Goal: Task Accomplishment & Management: Use online tool/utility

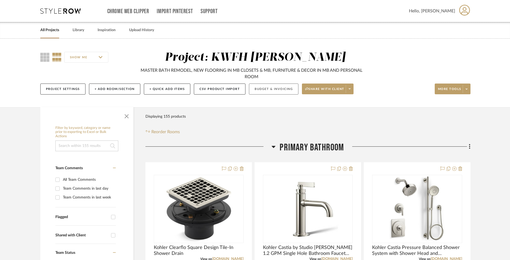
click at [262, 87] on button "Budget & Invoicing" at bounding box center [273, 89] width 49 height 11
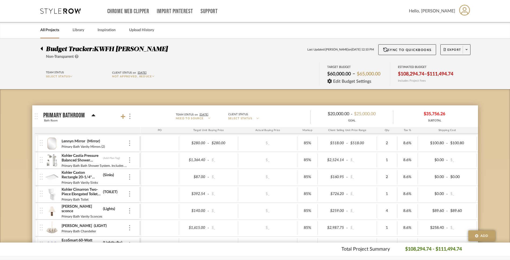
click at [93, 113] on icon at bounding box center [93, 115] width 4 height 6
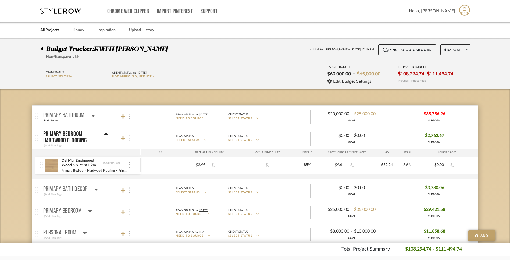
click at [108, 131] on icon at bounding box center [106, 134] width 4 height 6
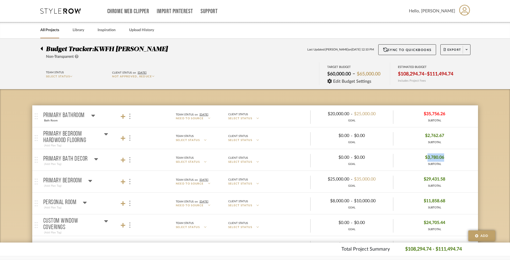
drag, startPoint x: 455, startPoint y: 159, endPoint x: 427, endPoint y: 161, distance: 27.2
click at [427, 161] on div "$3,780.06 SUBTOTAL" at bounding box center [434, 160] width 83 height 13
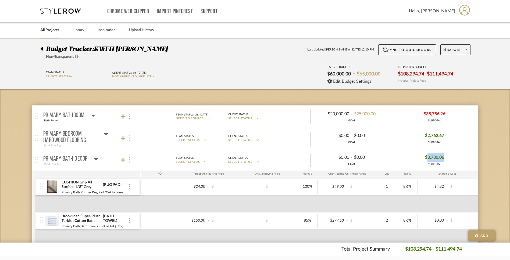
copy span "3,780.06"
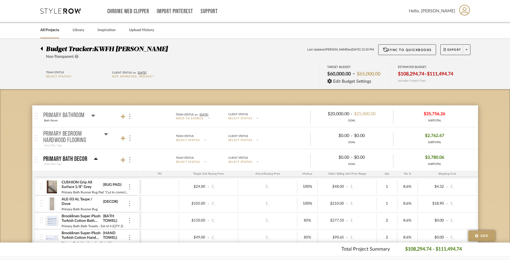
click at [94, 158] on icon at bounding box center [96, 159] width 4 height 6
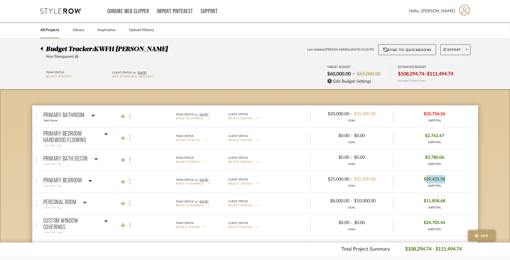
drag, startPoint x: 451, startPoint y: 180, endPoint x: 427, endPoint y: 180, distance: 23.9
click at [427, 180] on div "$29,431.58 SUBTOTAL" at bounding box center [434, 181] width 83 height 13
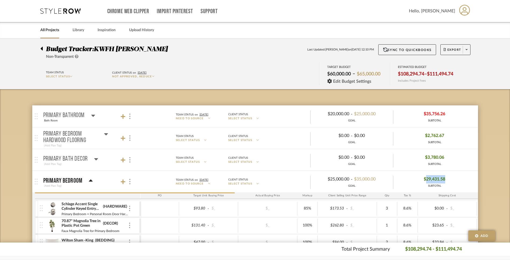
copy span "29,431.58"
click at [92, 178] on mat-panel-title "Primary Bedroom (Add Plan Tag)" at bounding box center [90, 181] width 95 height 13
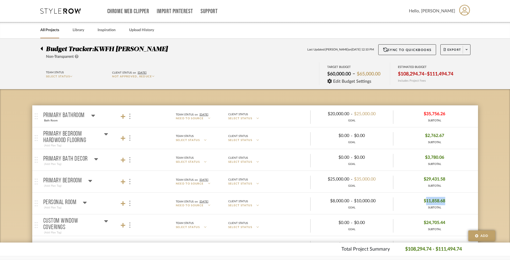
drag, startPoint x: 425, startPoint y: 201, endPoint x: 446, endPoint y: 201, distance: 21.0
click at [446, 201] on div "$11,858.68 SUBTOTAL" at bounding box center [434, 203] width 83 height 13
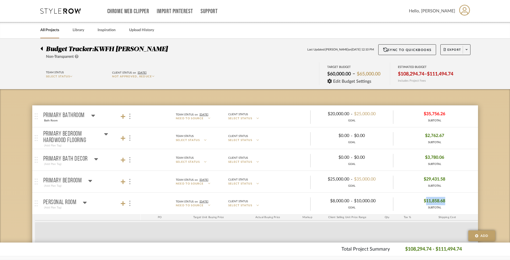
copy span "11,858.68"
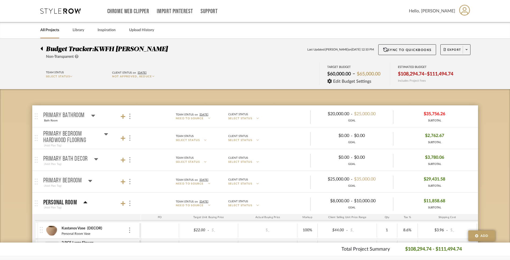
click at [85, 204] on icon at bounding box center [85, 202] width 4 height 6
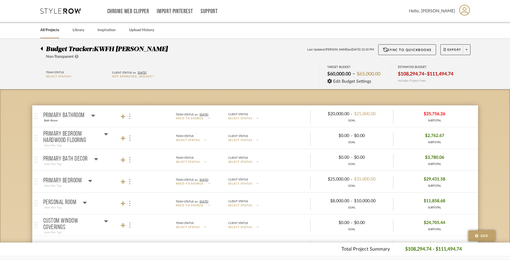
click at [105, 220] on icon at bounding box center [106, 221] width 4 height 2
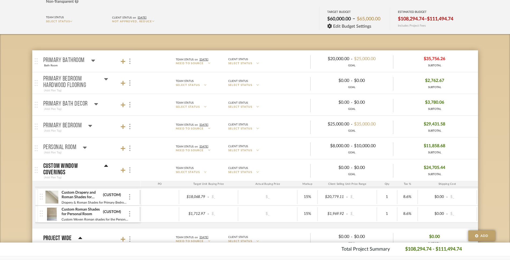
scroll to position [56, 0]
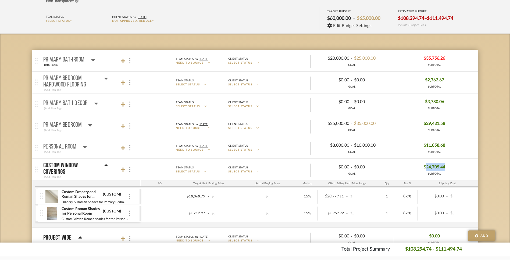
drag, startPoint x: 426, startPoint y: 170, endPoint x: 446, endPoint y: 172, distance: 20.3
click at [446, 172] on div "$24,705.44 SUBTOTAL" at bounding box center [434, 169] width 83 height 13
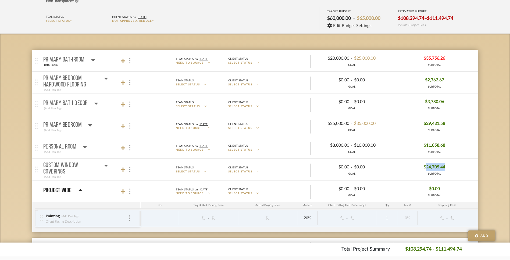
copy span "24,705.44"
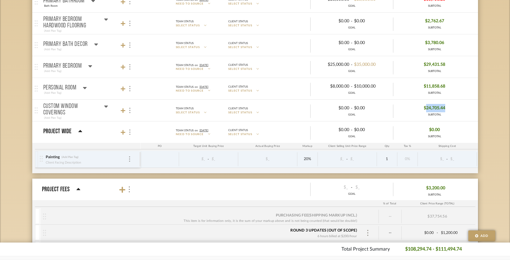
scroll to position [120, 0]
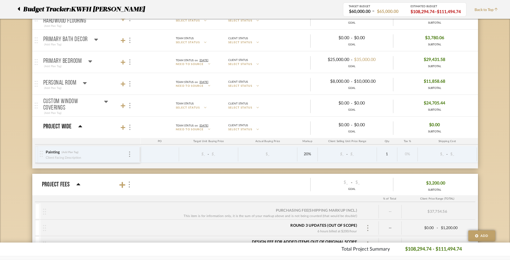
click at [108, 100] on mat-panel-title "Custom Window Coverings (Add Plan Tag)" at bounding box center [90, 106] width 95 height 20
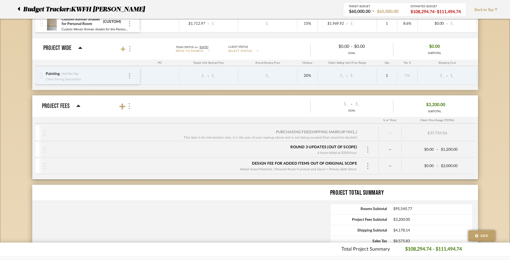
scroll to position [252, 0]
